Goal: Find contact information: Find contact information

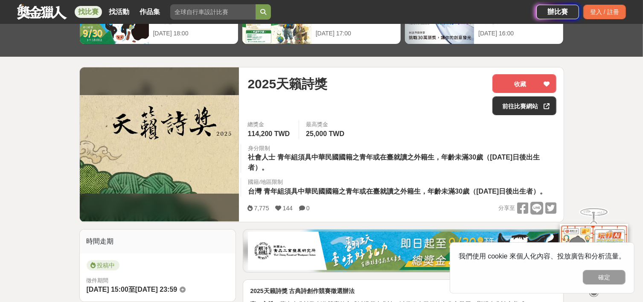
scroll to position [85, 0]
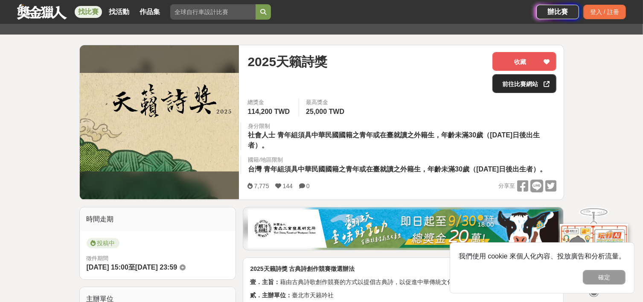
click at [529, 84] on link "前往比賽網站" at bounding box center [524, 83] width 64 height 19
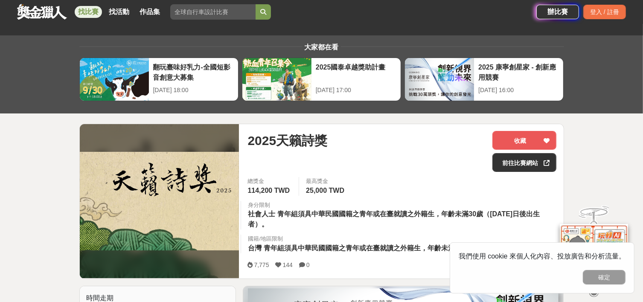
scroll to position [0, 0]
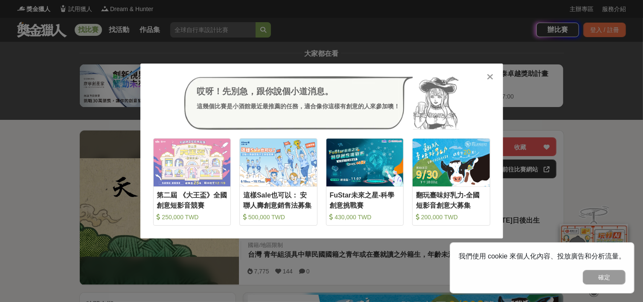
click at [490, 78] on icon at bounding box center [490, 77] width 6 height 9
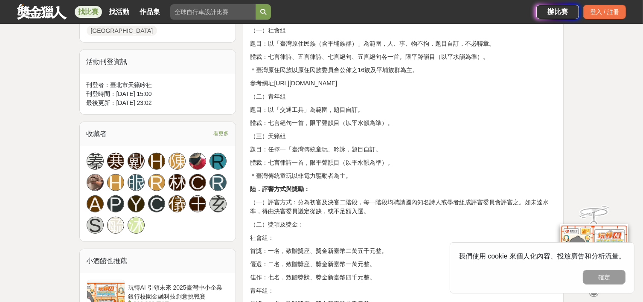
scroll to position [512, 0]
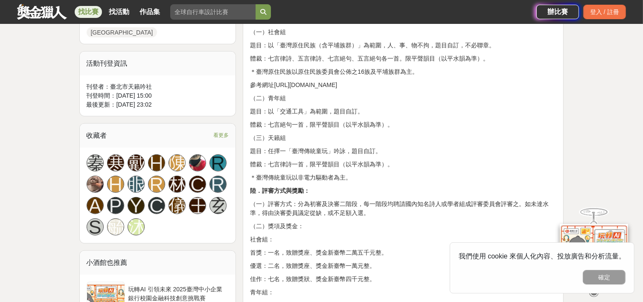
click at [321, 90] on p "參考網址https://www.cip.gov.tw/zh-tw/index.html" at bounding box center [403, 85] width 306 height 9
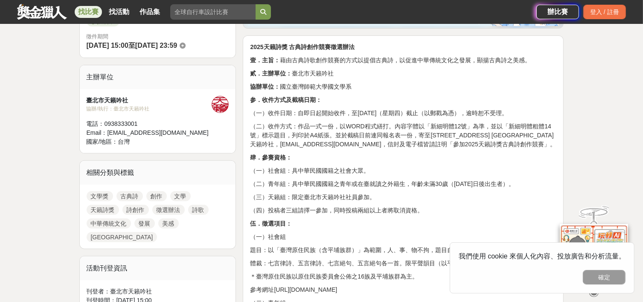
scroll to position [256, 0]
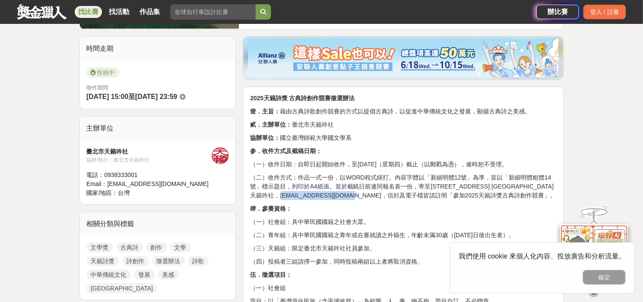
drag, startPoint x: 339, startPoint y: 206, endPoint x: 407, endPoint y: 206, distance: 67.8
click at [407, 200] on p "（二）收件方式：作品一式一份，以WORD程式繕打。內容字體以「新細明體12號」為準，並以「新細明體粗體14號」標示題目，列印於A4紙張。並於截稿日前連同報名表…" at bounding box center [403, 186] width 306 height 27
copy p "poetychang@gmail.com"
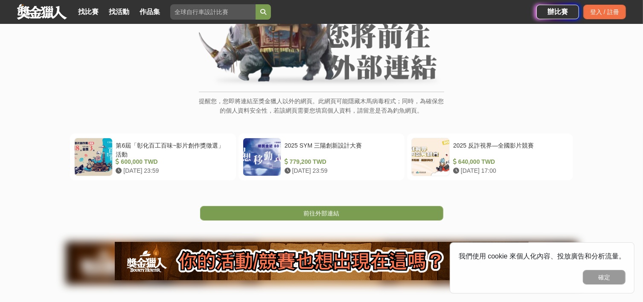
scroll to position [171, 0]
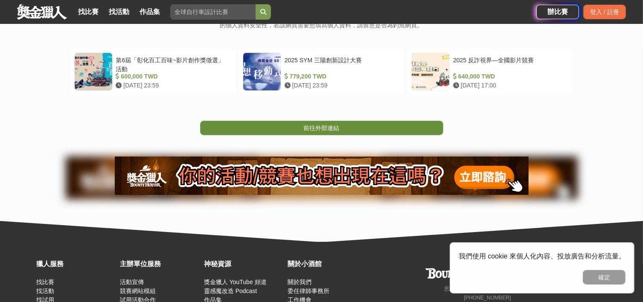
click at [331, 128] on span "前往外部連結" at bounding box center [322, 128] width 36 height 7
